Goal: Check status: Check status

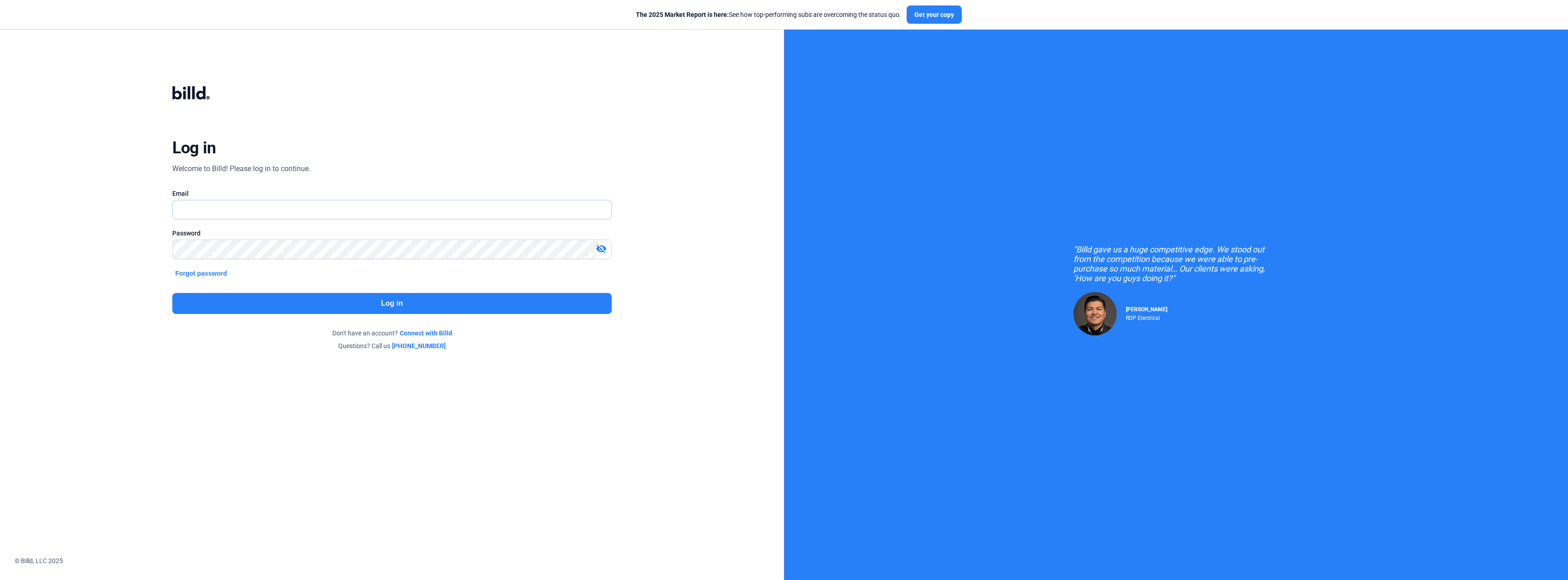
type input "[EMAIL_ADDRESS][DOMAIN_NAME]"
click at [387, 306] on button "Log in" at bounding box center [392, 303] width 439 height 21
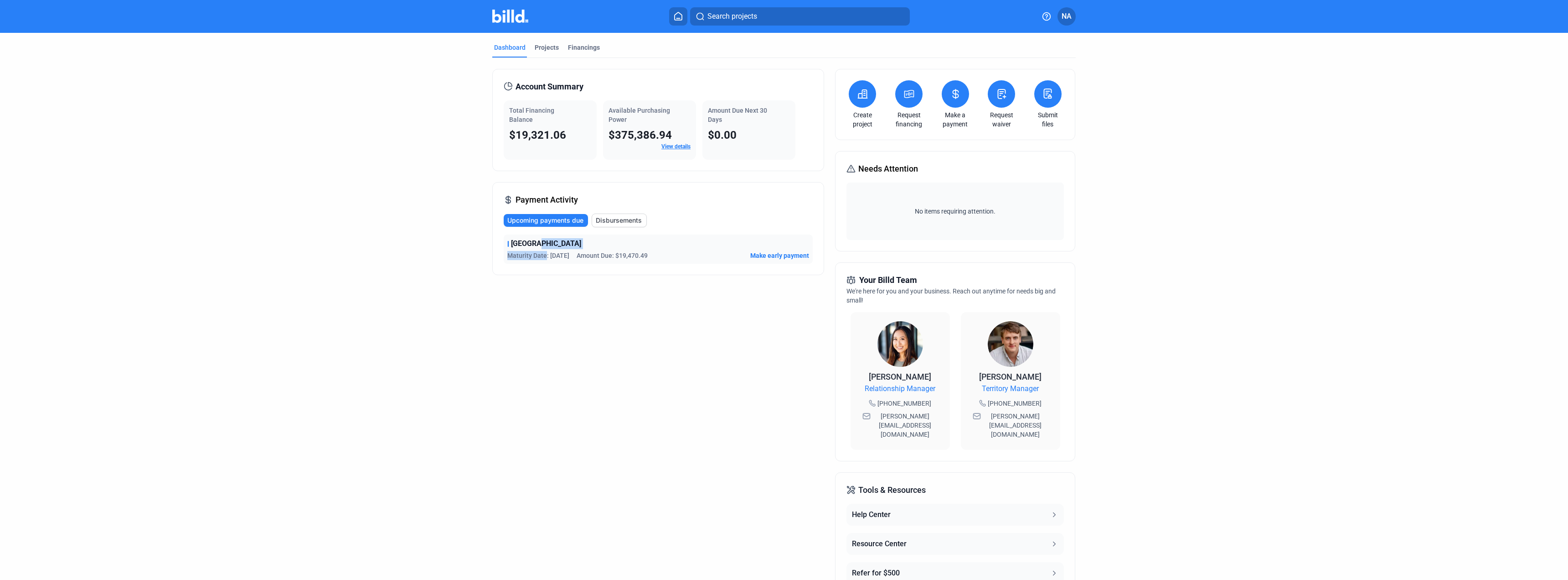
click at [542, 250] on div "TECUMSEH HIGH SCHOOL Maturity Date: [DATE] Amount Due: $19,470.49 Make early pa…" at bounding box center [658, 249] width 309 height 29
click at [627, 224] on span "Disbursements" at bounding box center [618, 220] width 46 height 9
click at [564, 225] on span "Upcoming payments due" at bounding box center [545, 220] width 76 height 9
click at [614, 222] on span "Disbursements" at bounding box center [618, 220] width 46 height 9
click at [549, 217] on span "Upcoming payments due" at bounding box center [545, 220] width 76 height 9
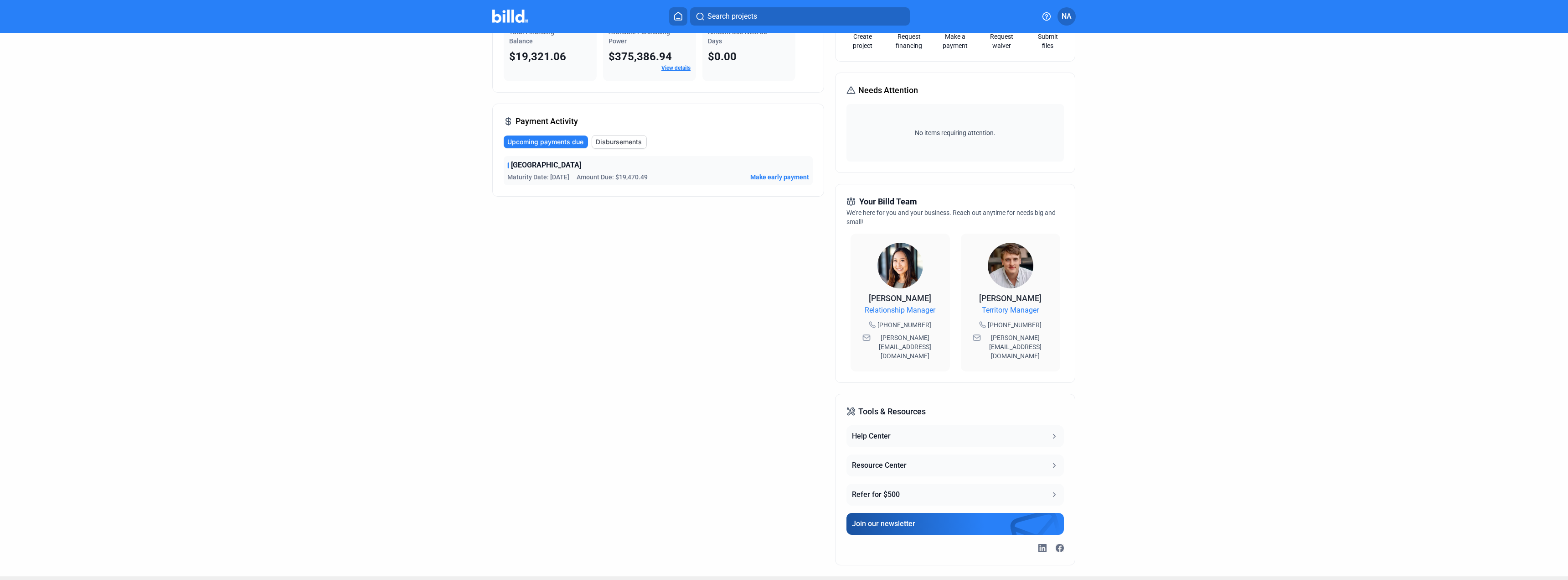
scroll to position [80, 0]
drag, startPoint x: 529, startPoint y: 289, endPoint x: 327, endPoint y: 209, distance: 217.3
click at [327, 209] on dashboard "Dashboard Projects Financings Account Summary Total Financing Balance $19,321.0…" at bounding box center [784, 264] width 1411 height 622
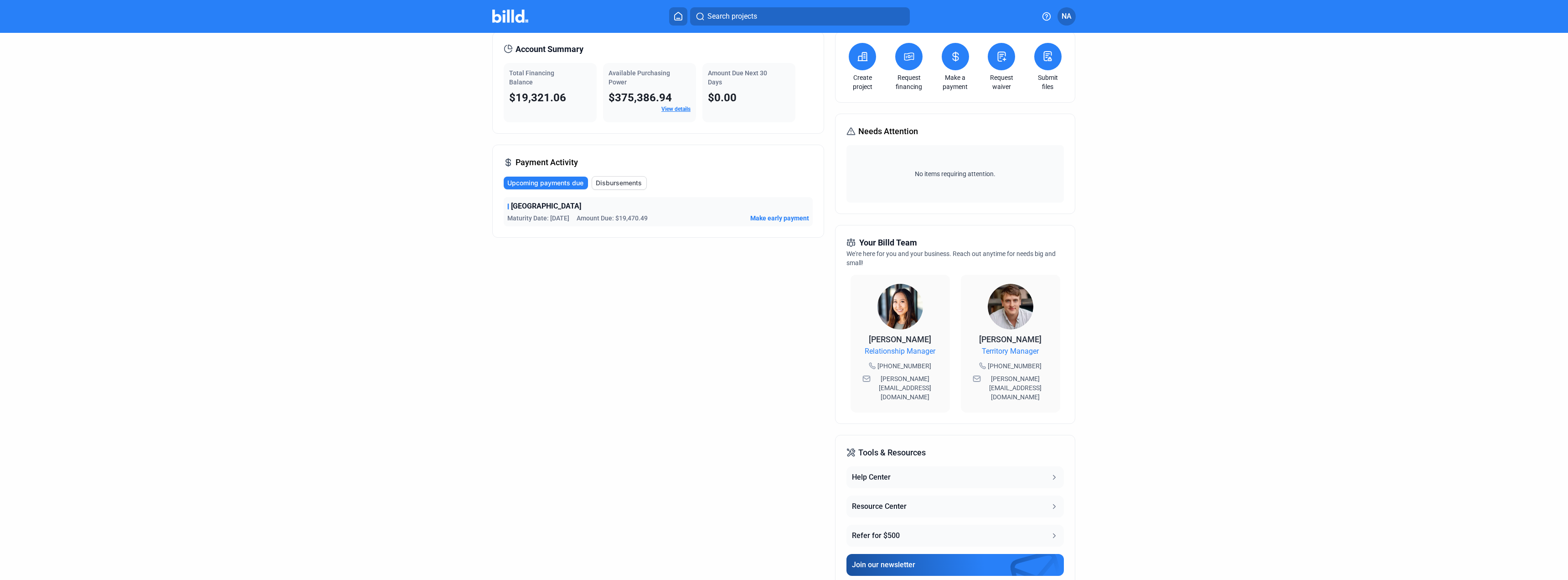
scroll to position [0, 0]
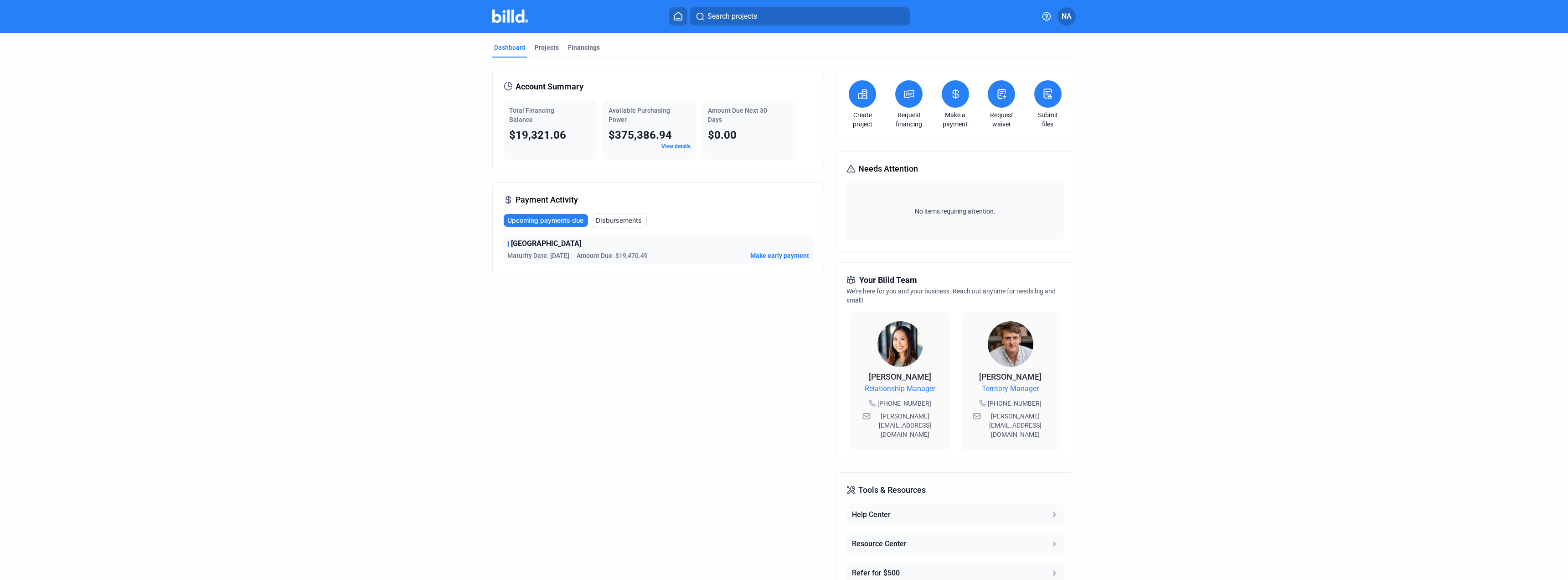
drag, startPoint x: 328, startPoint y: 209, endPoint x: 285, endPoint y: 122, distance: 97.0
click at [285, 122] on dashboard "Dashboard Projects Financings Account Summary Total Financing Balance $19,321.0…" at bounding box center [784, 344] width 1411 height 622
